Goal: Navigation & Orientation: Understand site structure

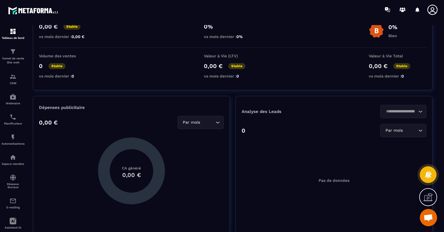
scroll to position [88, 0]
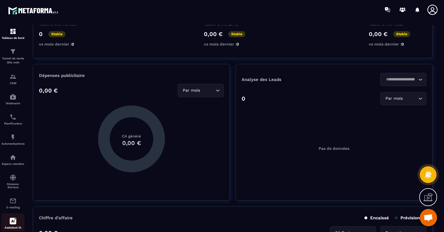
click at [12, 222] on icon at bounding box center [13, 221] width 7 height 7
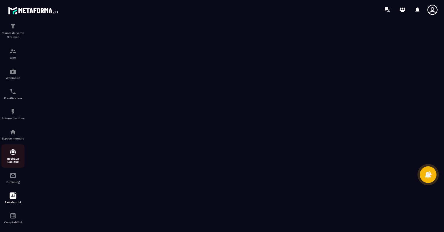
scroll to position [32, 0]
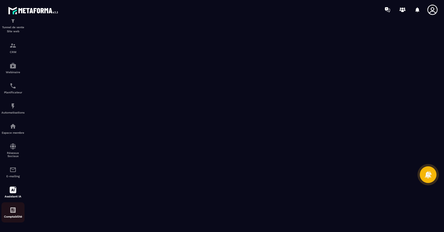
click at [13, 210] on img at bounding box center [13, 210] width 7 height 7
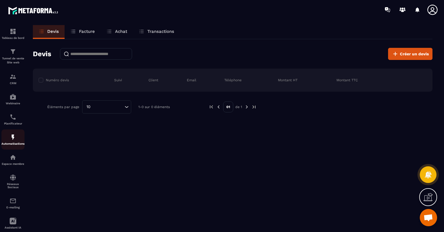
click at [12, 136] on img at bounding box center [13, 137] width 7 height 7
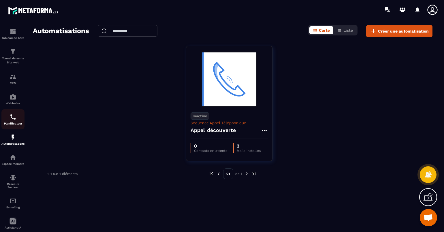
click at [12, 116] on img at bounding box center [13, 117] width 7 height 7
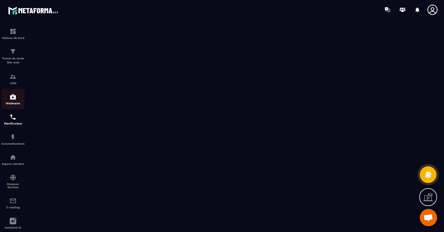
click at [11, 98] on img at bounding box center [13, 96] width 7 height 7
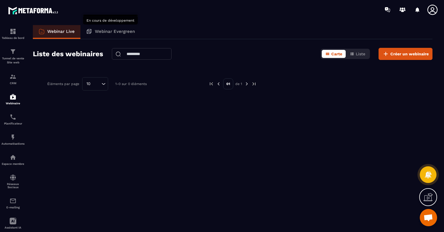
click at [111, 30] on p "Webinar Evergreen" at bounding box center [115, 31] width 40 height 5
click at [111, 31] on p "Webinar Evergreen" at bounding box center [115, 31] width 40 height 5
click at [95, 31] on p "Webinar Evergreen" at bounding box center [115, 31] width 40 height 5
click at [122, 31] on p "Webinar Evergreen" at bounding box center [115, 31] width 40 height 5
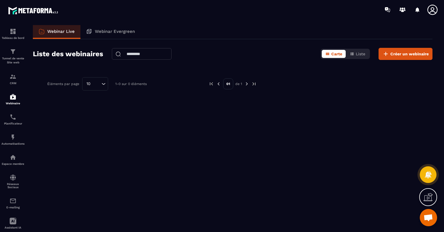
click at [165, 114] on div "Webinar Live Webinar Evergreen Liste des webinaires Carte Liste Créer un webina…" at bounding box center [232, 127] width 411 height 205
click at [103, 32] on p "Webinar Evergreen" at bounding box center [115, 31] width 40 height 5
drag, startPoint x: 103, startPoint y: 32, endPoint x: 103, endPoint y: 29, distance: 3.5
click at [103, 29] on div "Webinar Evergreen" at bounding box center [110, 32] width 60 height 14
